Goal: Register for event/course

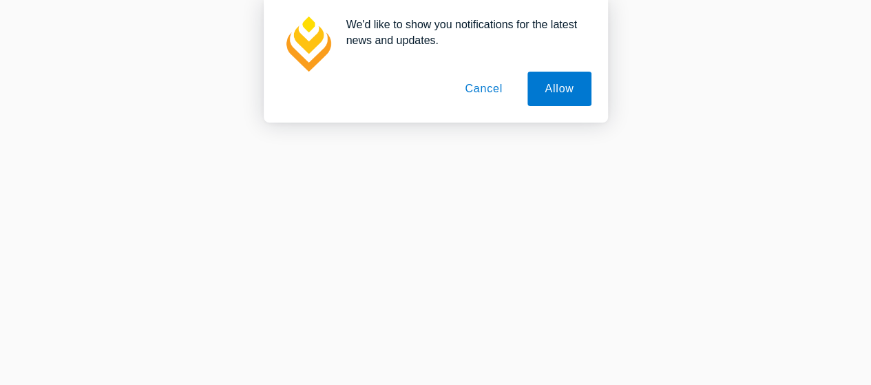
click at [490, 87] on button "Cancel" at bounding box center [484, 89] width 72 height 34
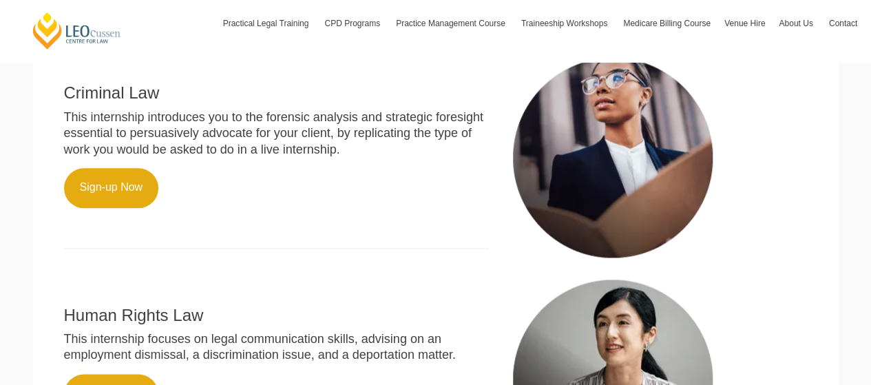
scroll to position [738, 0]
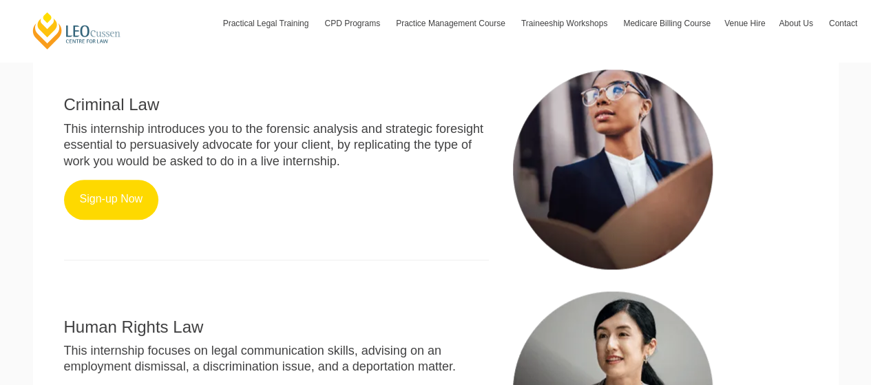
click at [117, 206] on link "Sign-up Now" at bounding box center [111, 200] width 95 height 40
